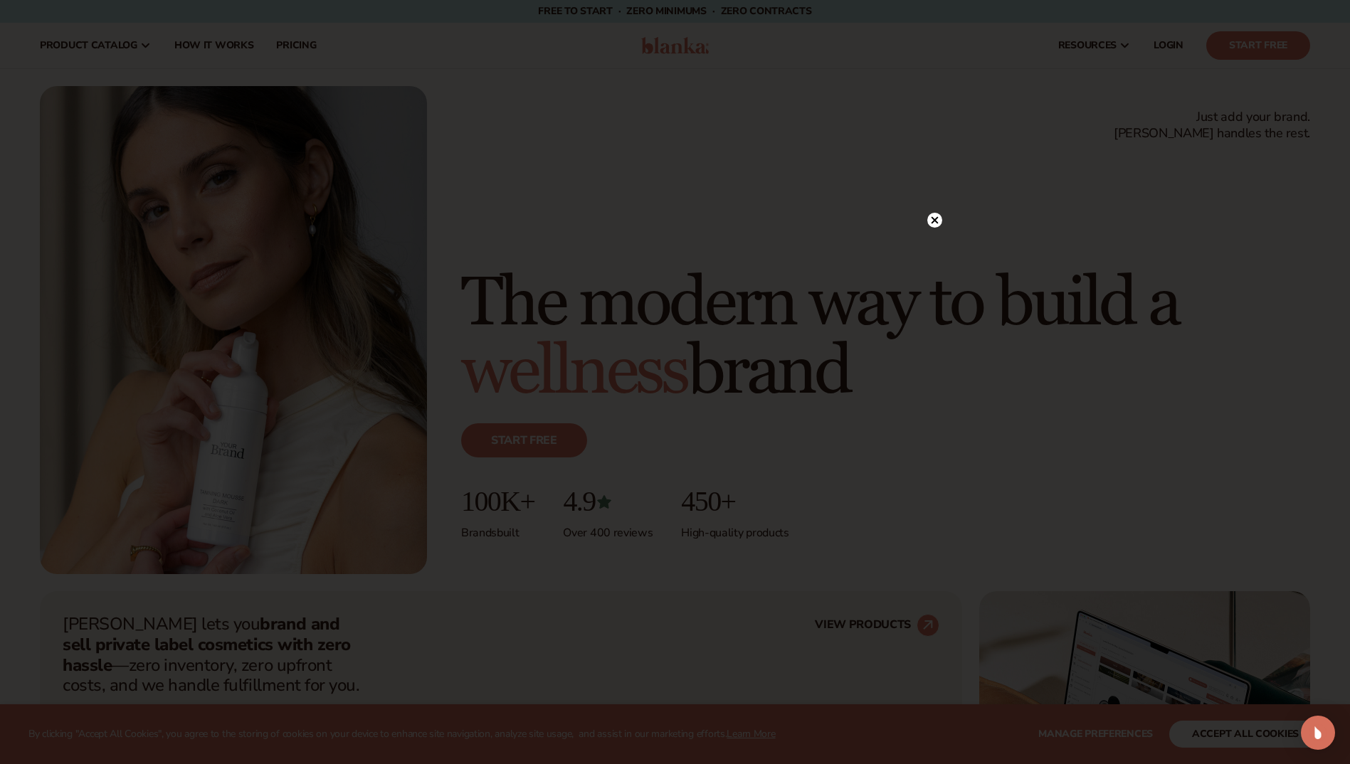
click at [934, 220] on icon at bounding box center [934, 219] width 7 height 7
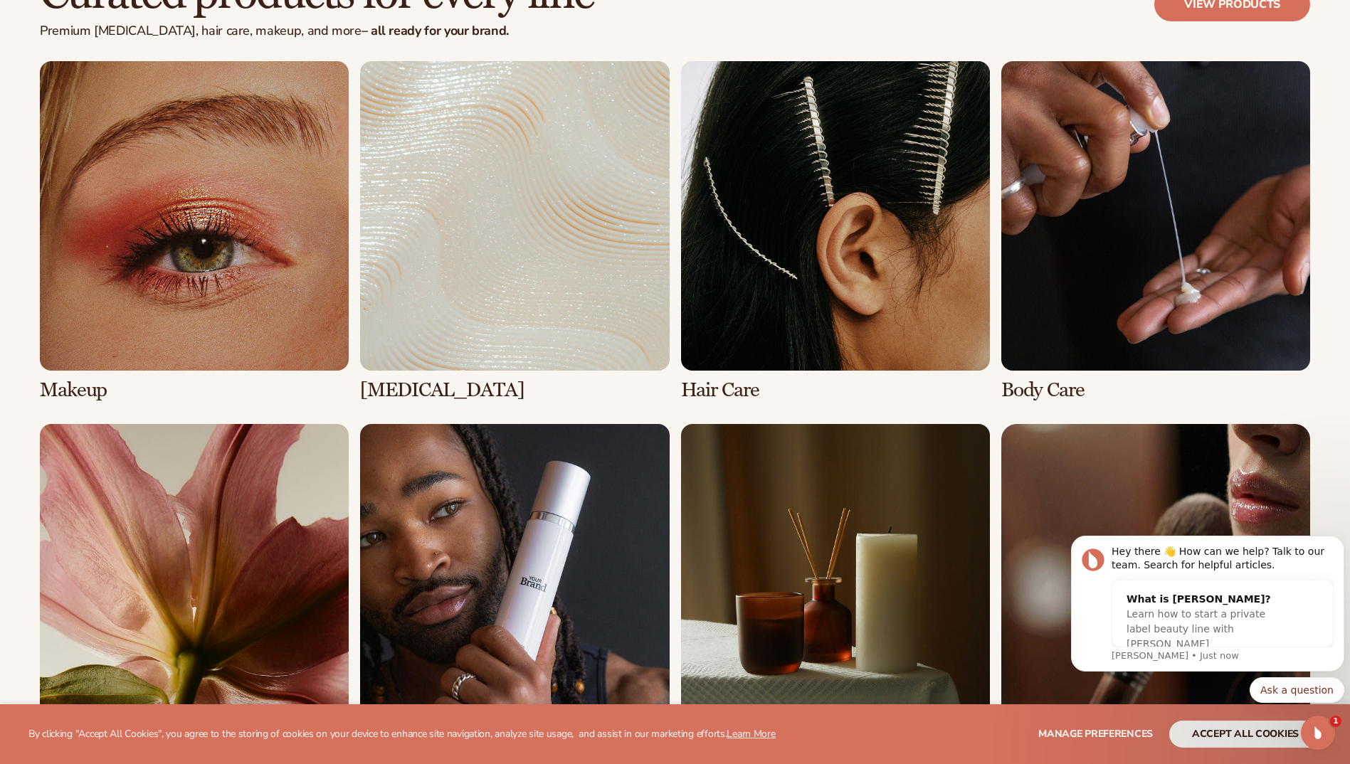
scroll to position [2846, 0]
click at [1013, 195] on link "4 / 8" at bounding box center [1155, 229] width 309 height 339
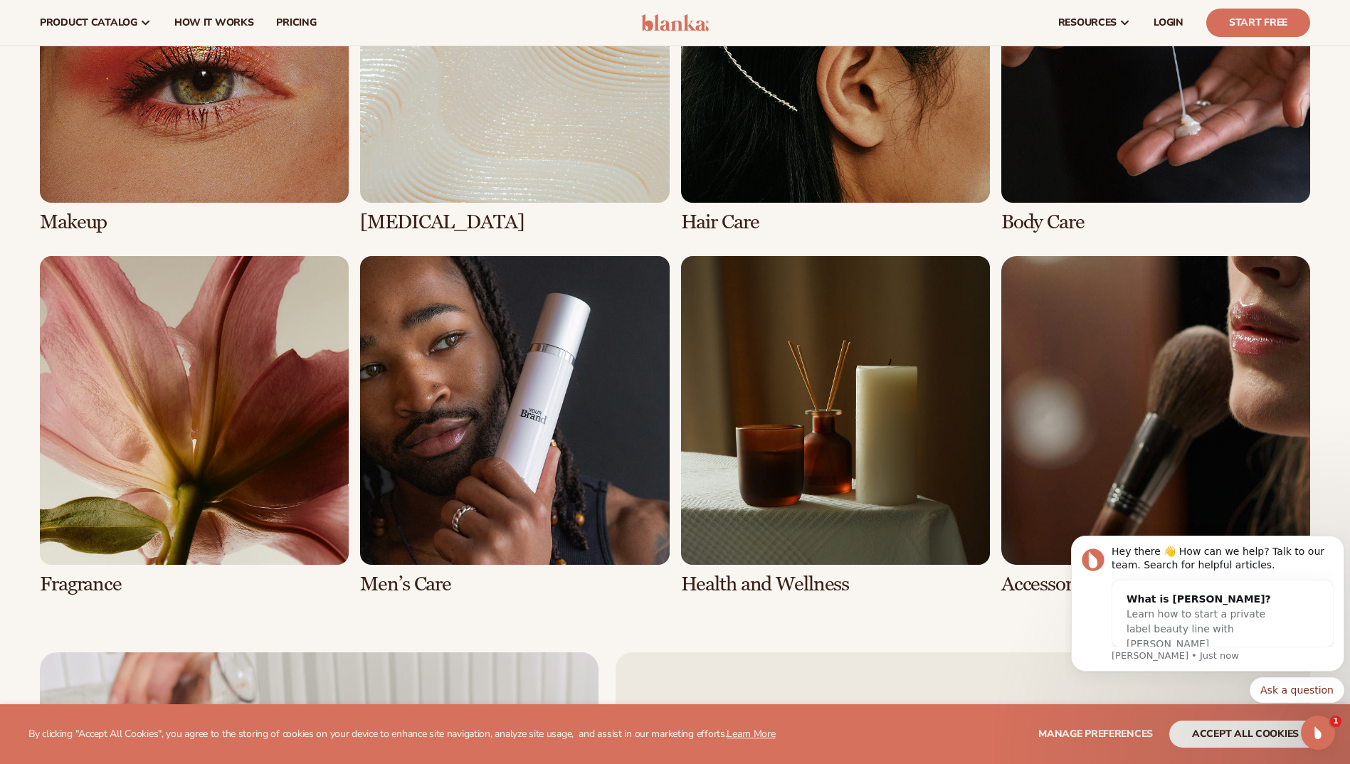
scroll to position [2988, 0]
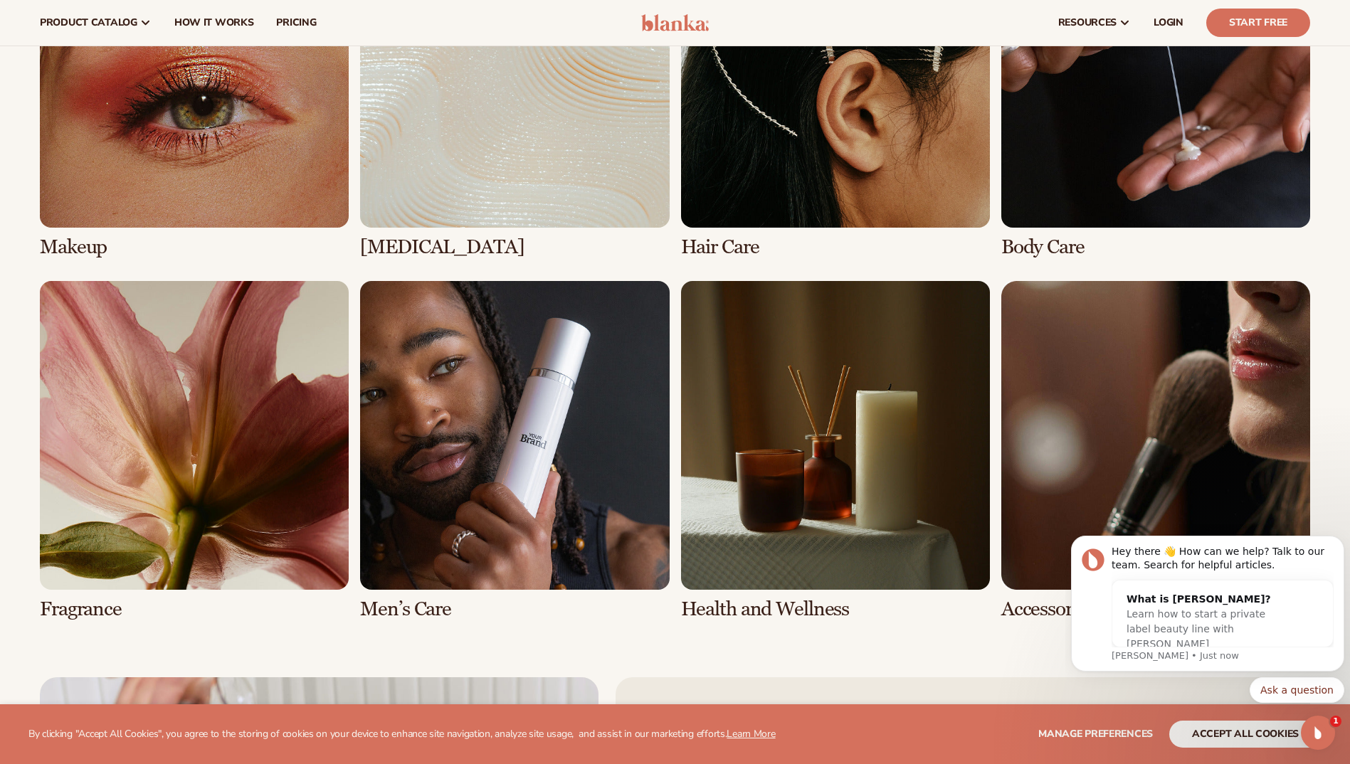
click at [1206, 110] on link "4 / 8" at bounding box center [1155, 87] width 309 height 339
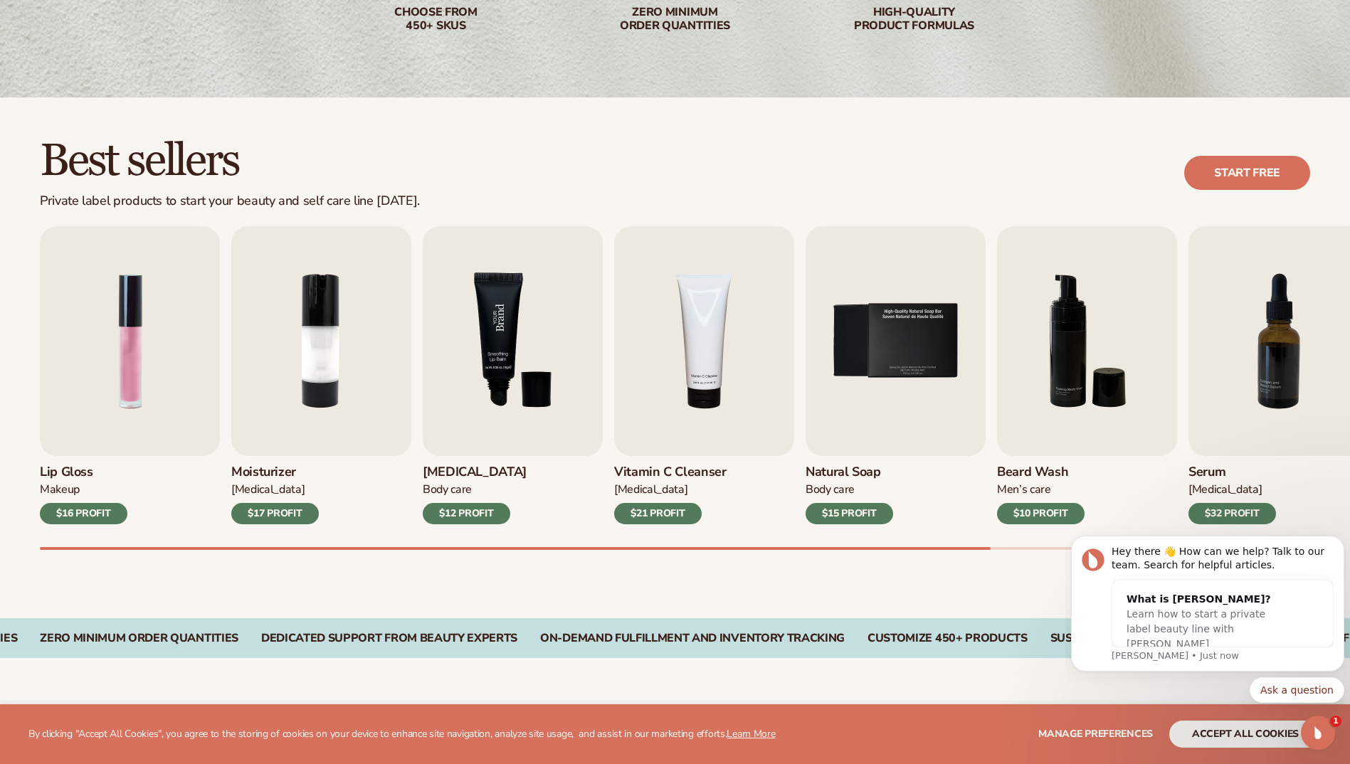
click at [535, 360] on img "3 / 9" at bounding box center [513, 341] width 180 height 230
click at [459, 469] on h3 "Lip Balm" at bounding box center [475, 473] width 104 height 16
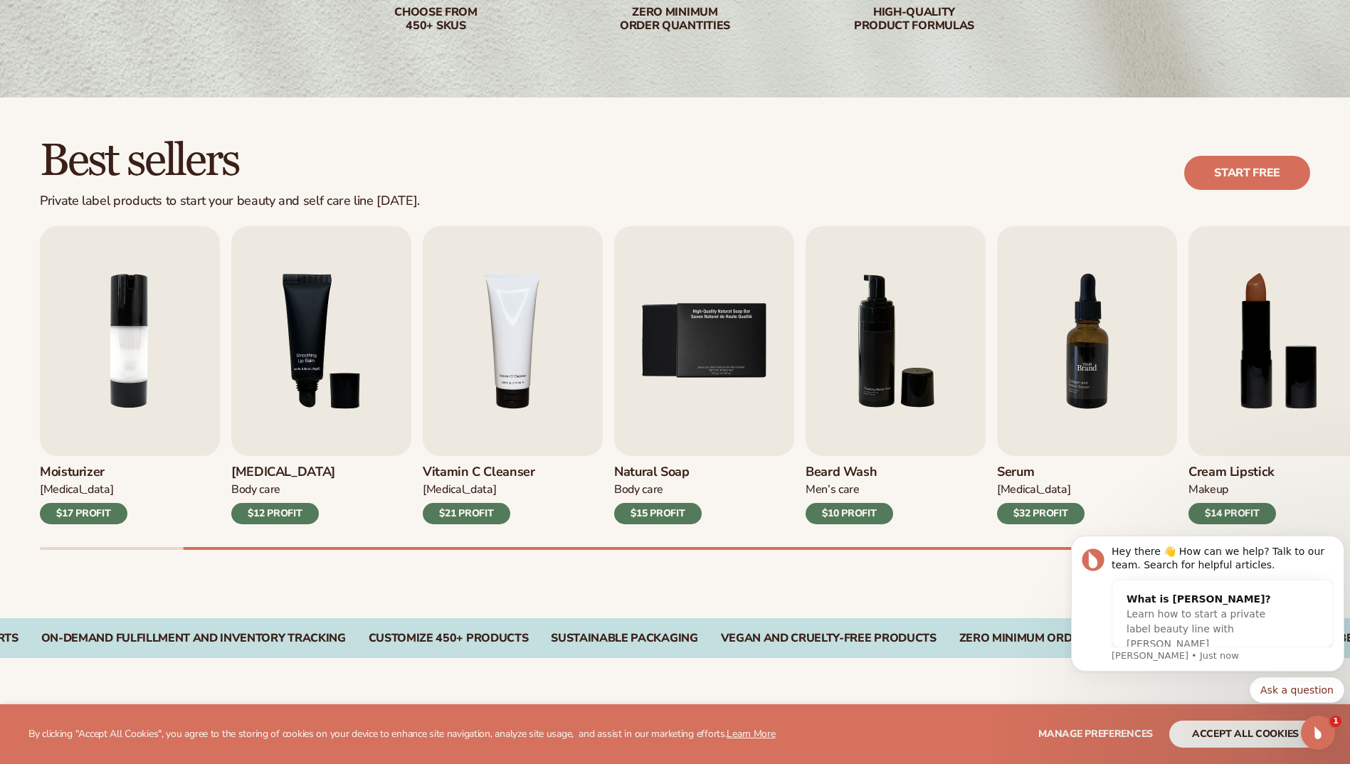
click at [1077, 349] on img "7 / 9" at bounding box center [1087, 341] width 180 height 230
click at [1039, 512] on div "$32 PROFIT" at bounding box center [1041, 513] width 88 height 21
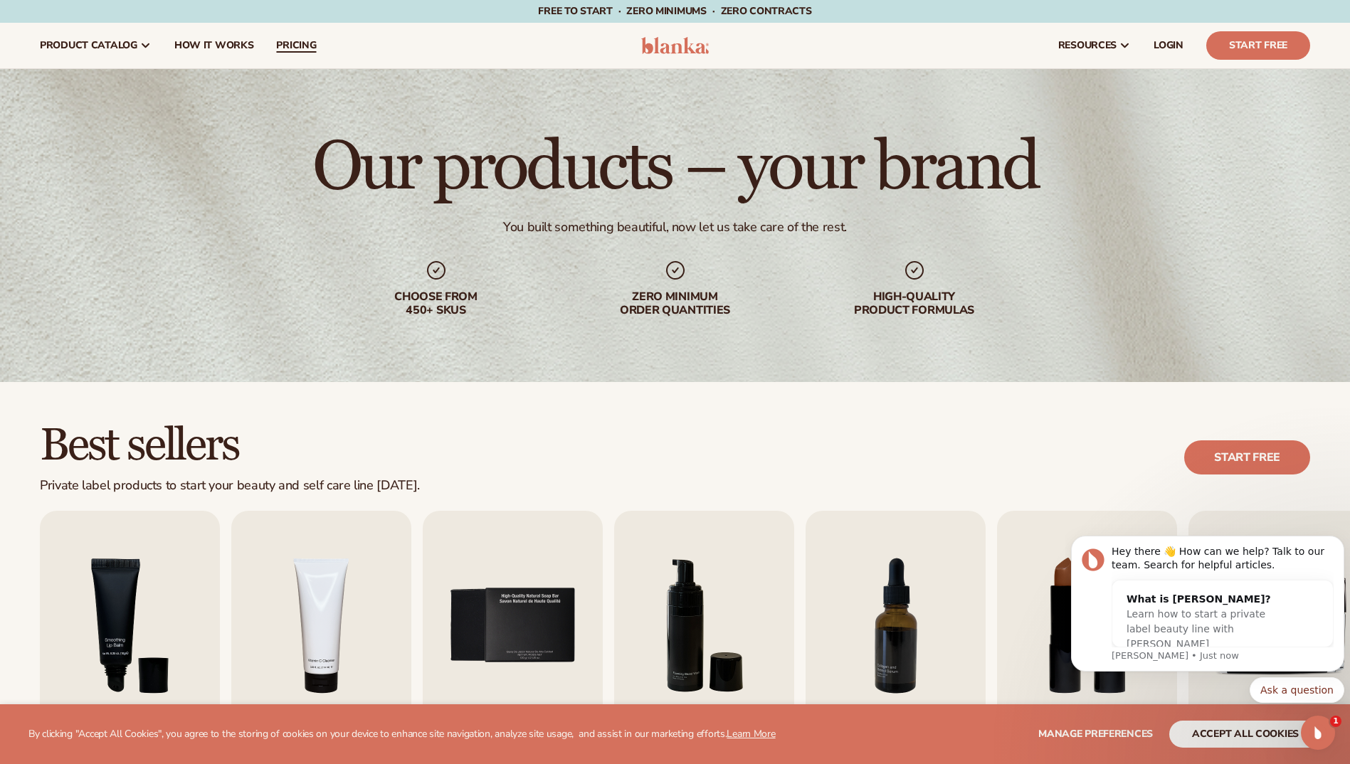
click at [297, 43] on span "pricing" at bounding box center [296, 45] width 40 height 11
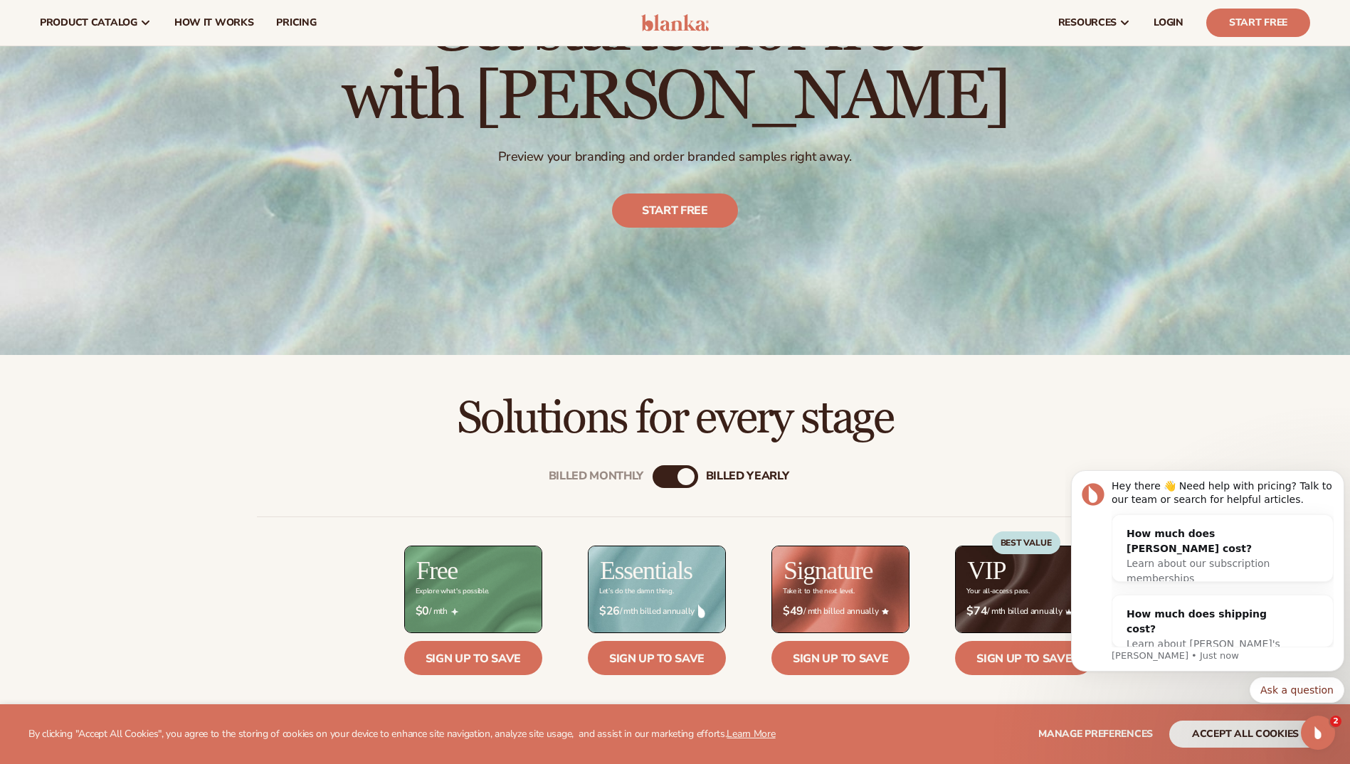
scroll to position [142, 0]
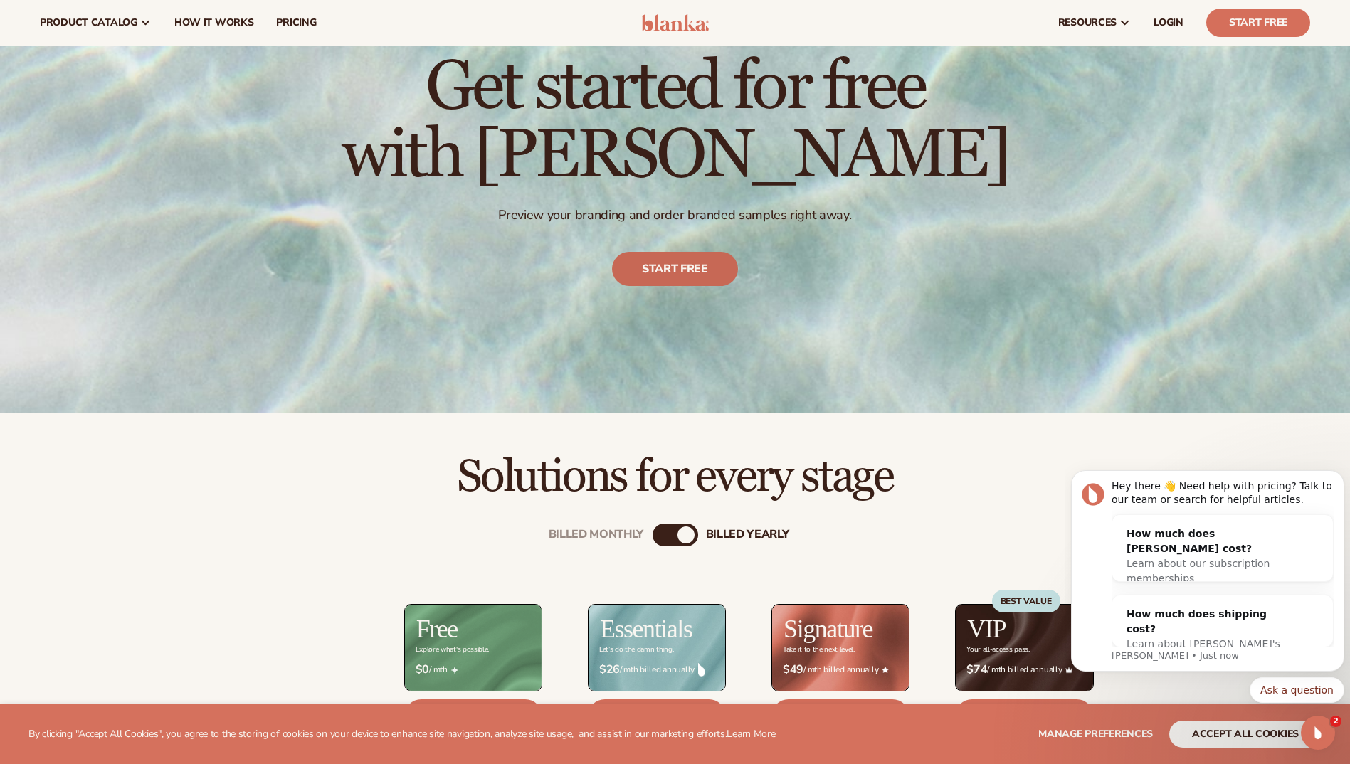
click at [650, 265] on link "Start free" at bounding box center [675, 270] width 126 height 34
